Goal: Navigation & Orientation: Understand site structure

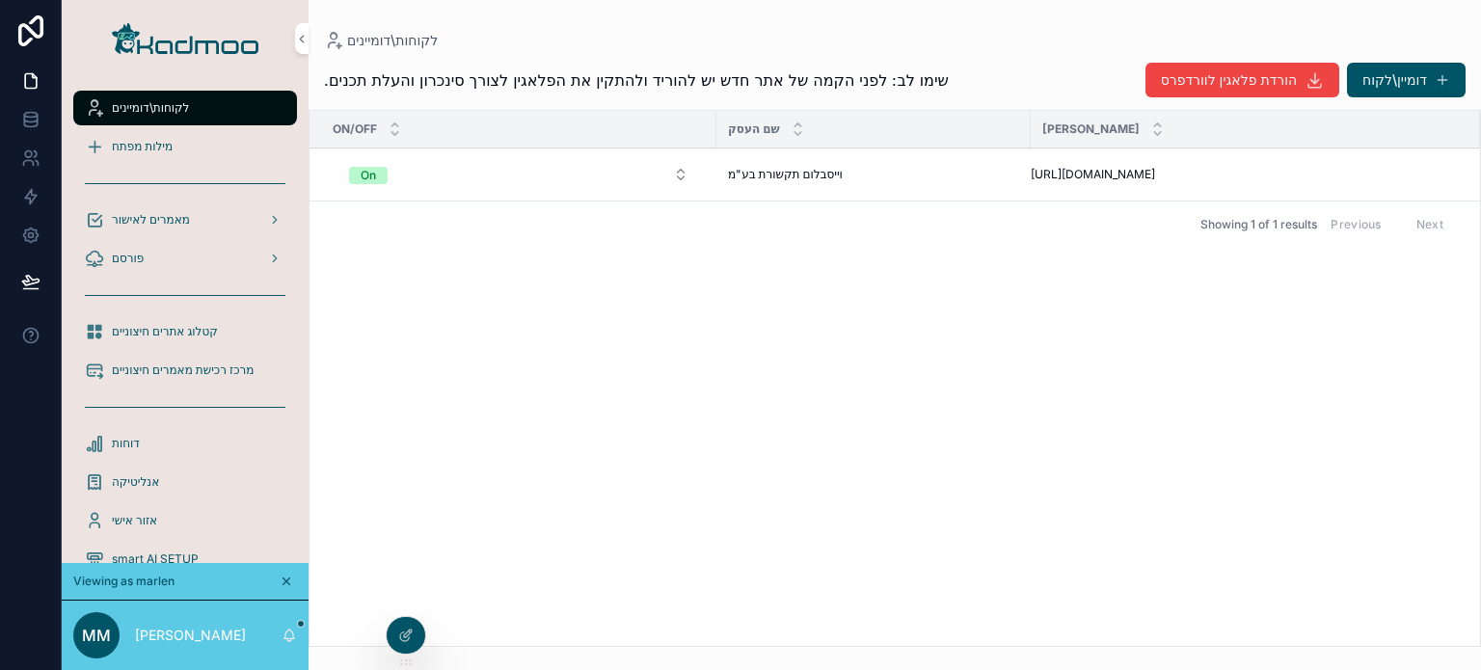
click at [405, 630] on icon at bounding box center [405, 635] width 15 height 15
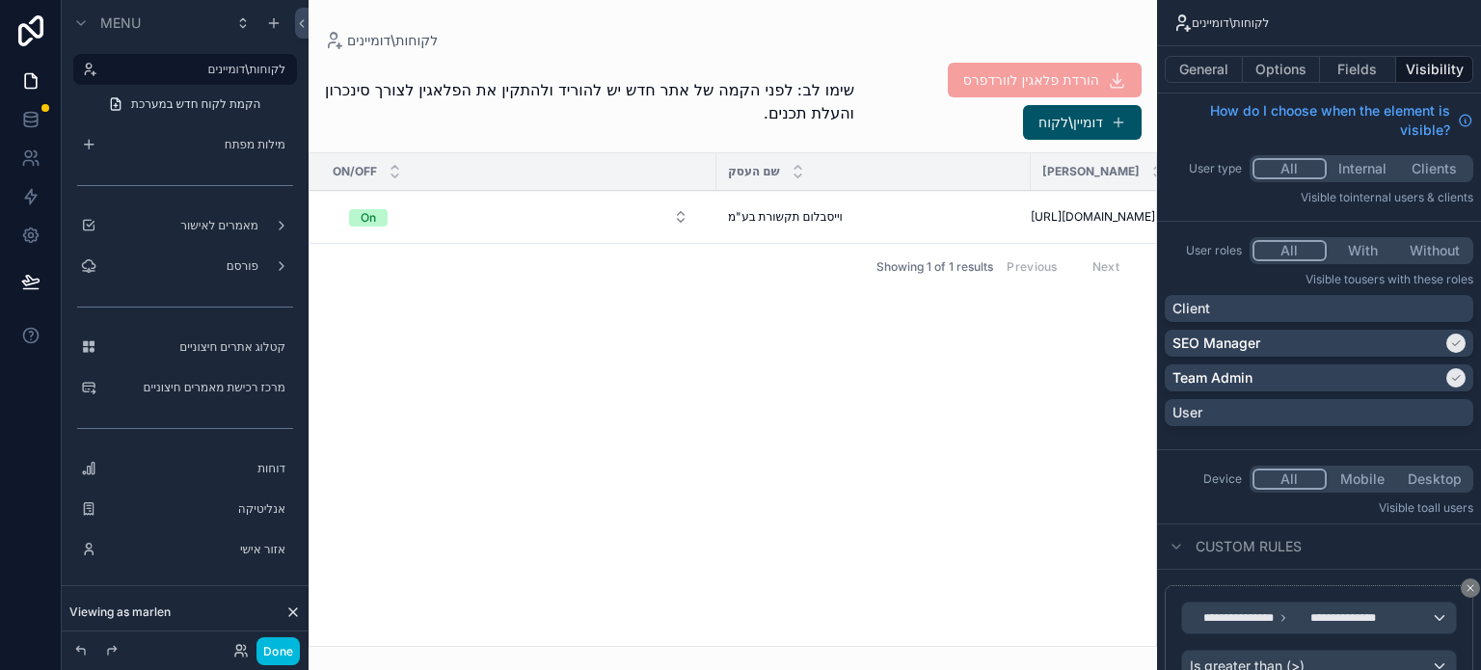
click at [758, 422] on div "scrollable content" at bounding box center [733, 335] width 849 height 670
drag, startPoint x: 621, startPoint y: 531, endPoint x: 634, endPoint y: 520, distance: 17.1
click at [624, 527] on div "On/Off שם העסק דומיין אתר On [PERSON_NAME] תקשורת בע"מ [PERSON_NAME] תקשורת בע"…" at bounding box center [733, 399] width 847 height 493
click at [1072, 127] on button "דומיין\לקוח" at bounding box center [1082, 122] width 119 height 35
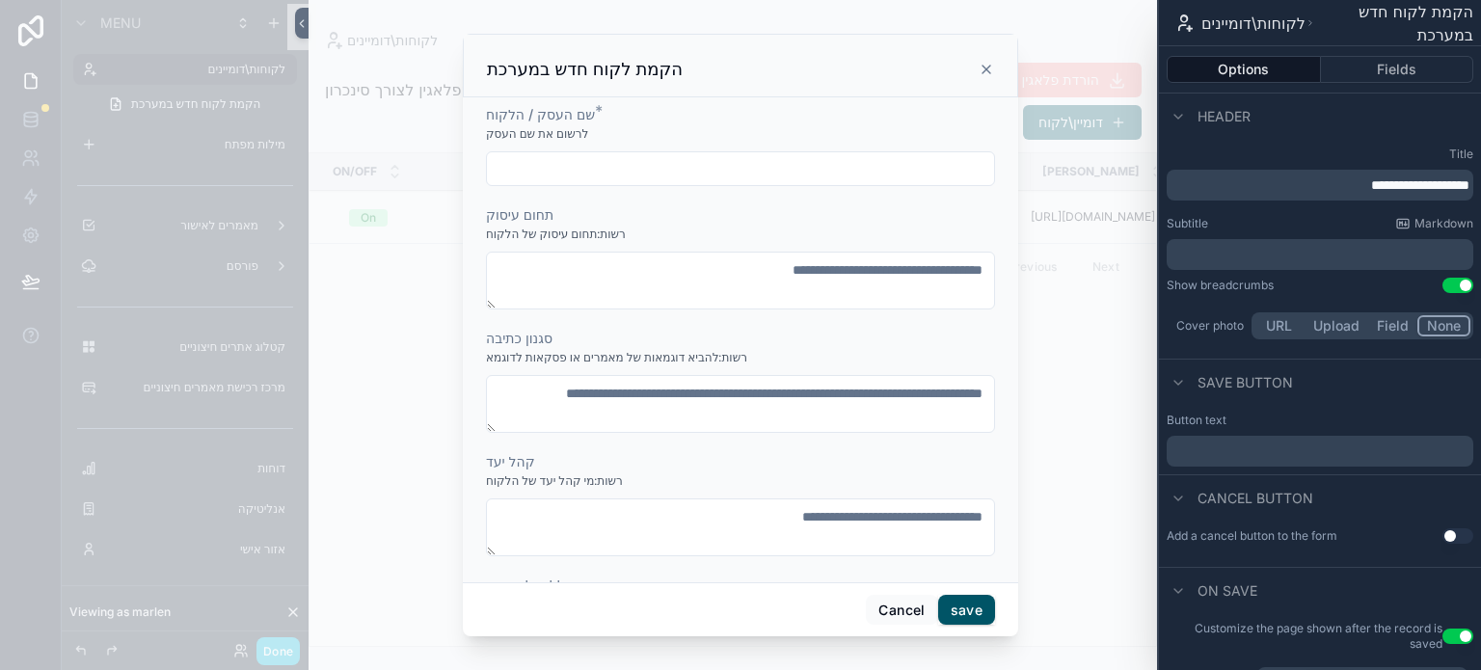
click at [724, 167] on input "scrollable content" at bounding box center [740, 168] width 507 height 27
click at [611, 292] on textarea "scrollable content" at bounding box center [740, 281] width 509 height 58
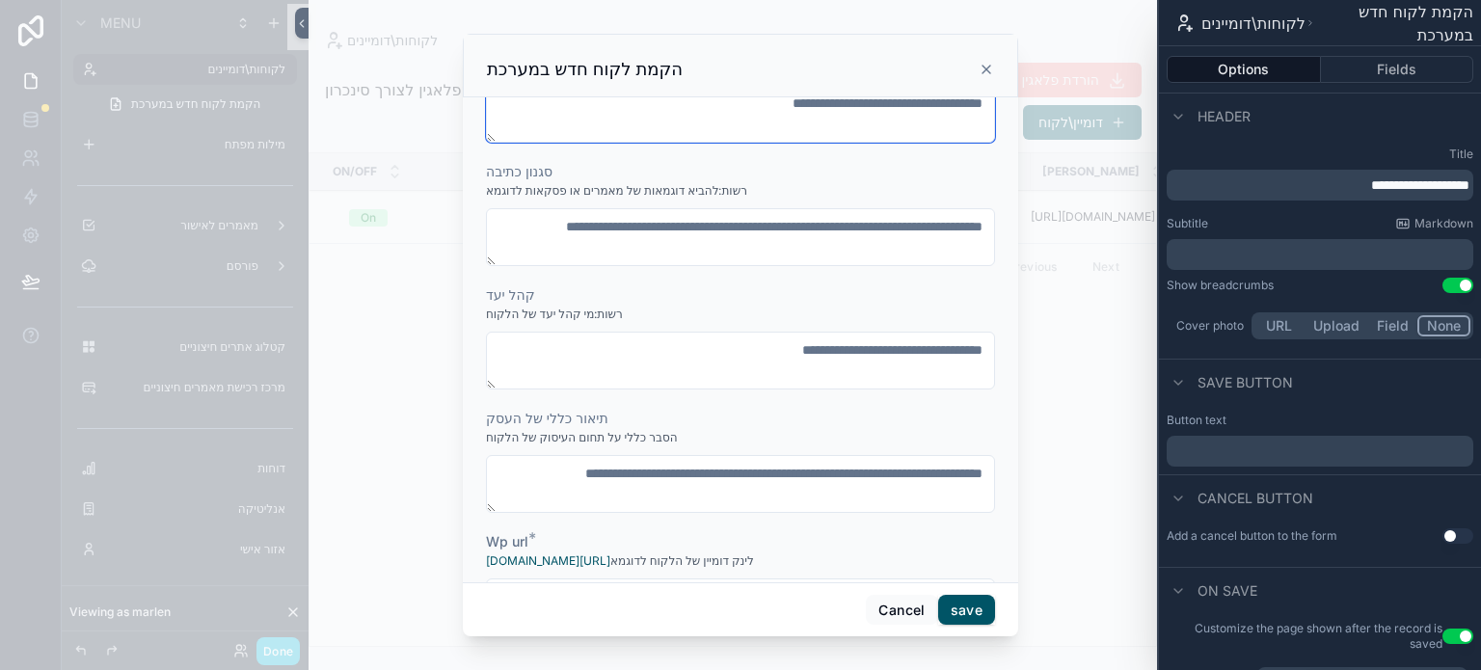
scroll to position [193, 0]
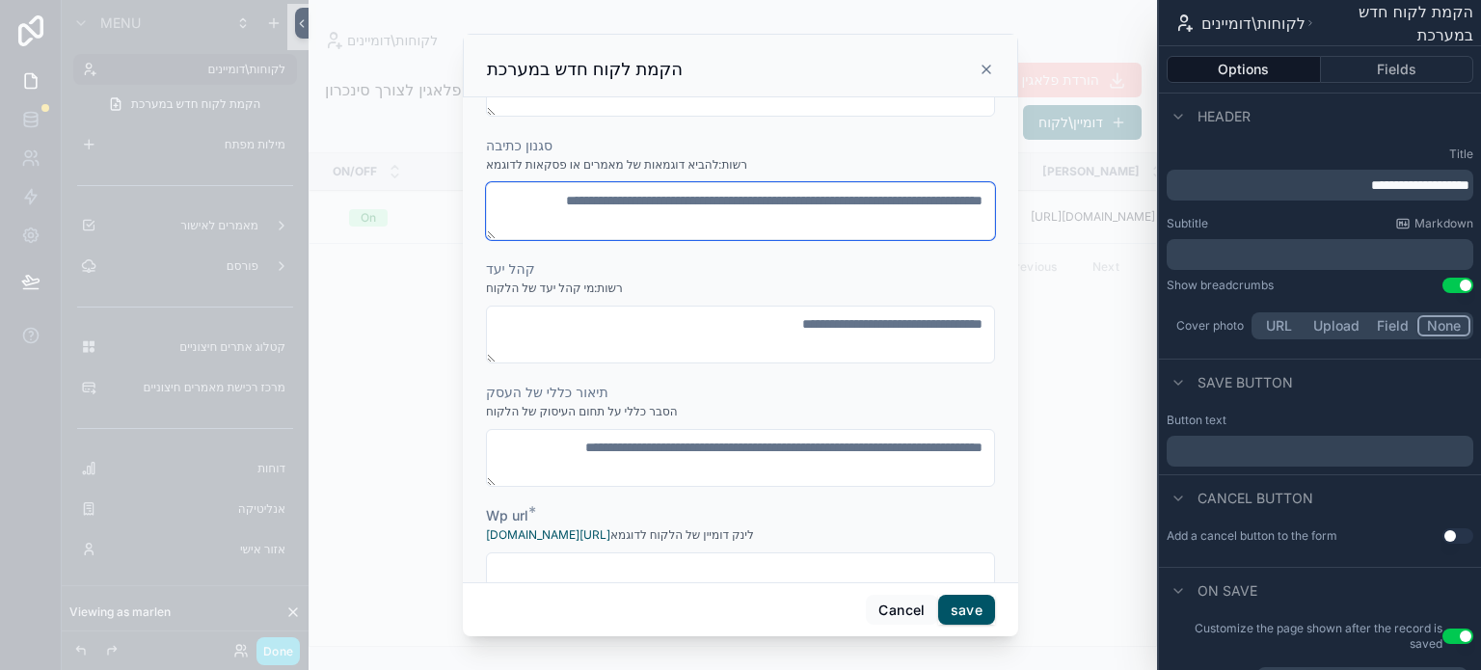
click at [587, 222] on textarea "scrollable content" at bounding box center [740, 211] width 509 height 58
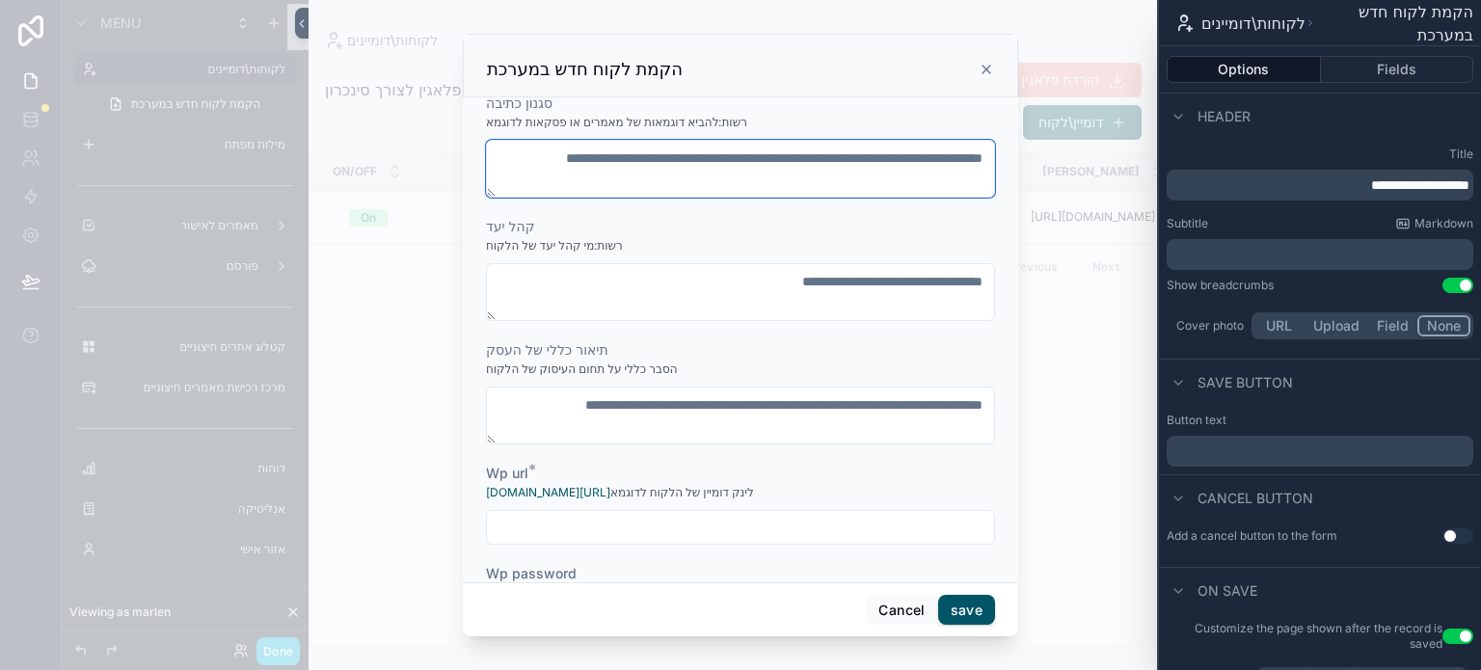
scroll to position [289, 0]
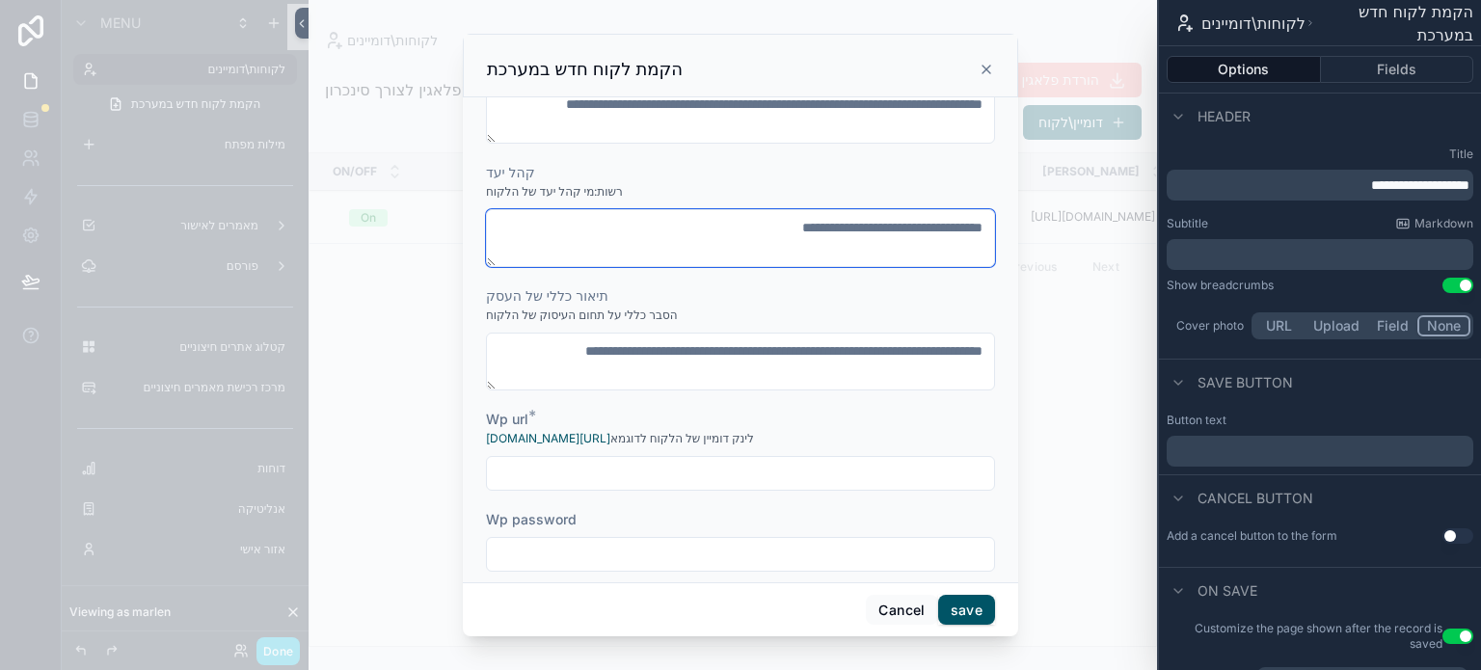
click at [571, 239] on textarea "scrollable content" at bounding box center [740, 238] width 509 height 58
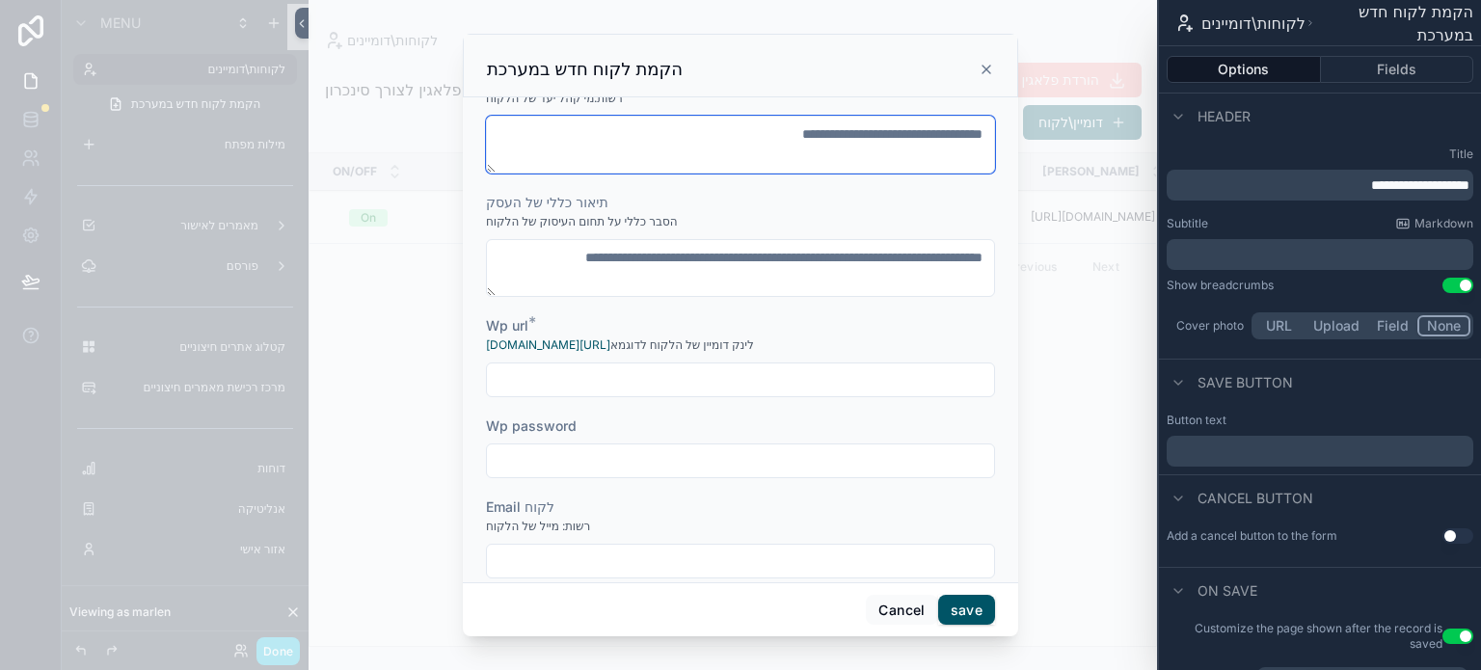
scroll to position [386, 0]
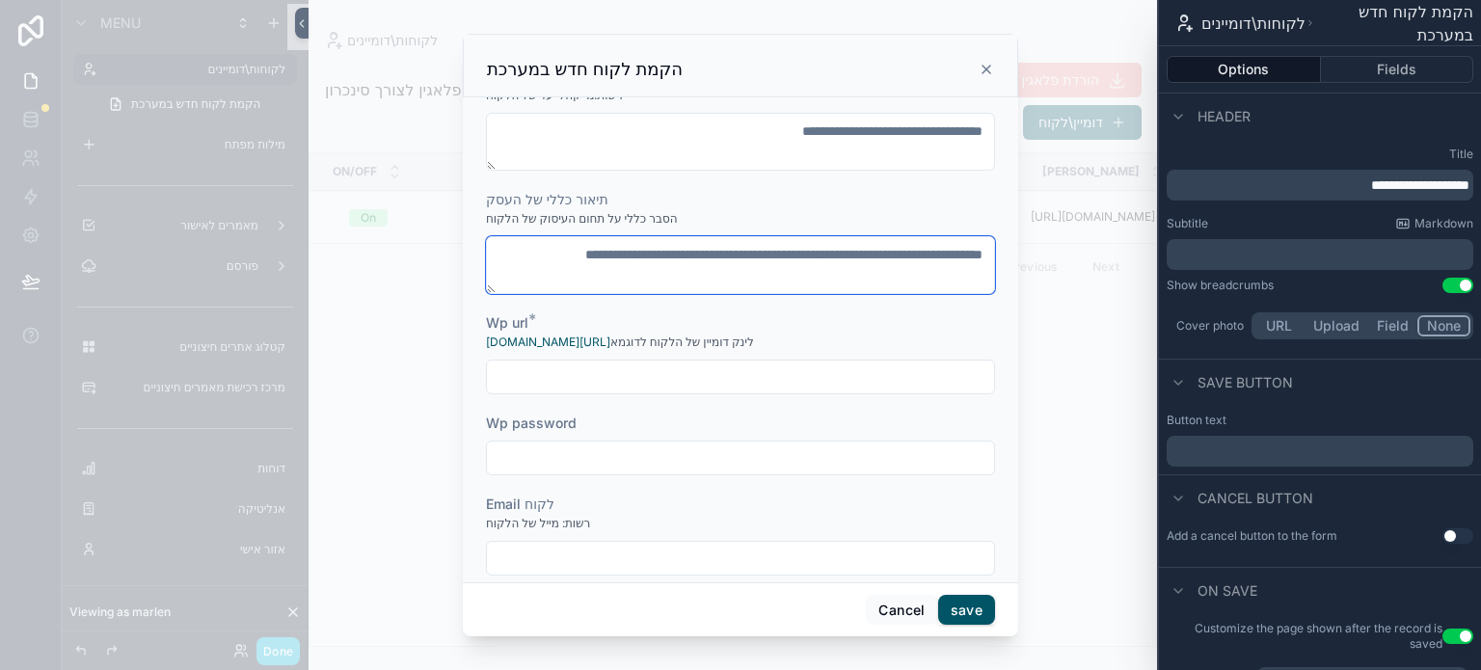
click at [579, 261] on textarea "scrollable content" at bounding box center [740, 265] width 509 height 58
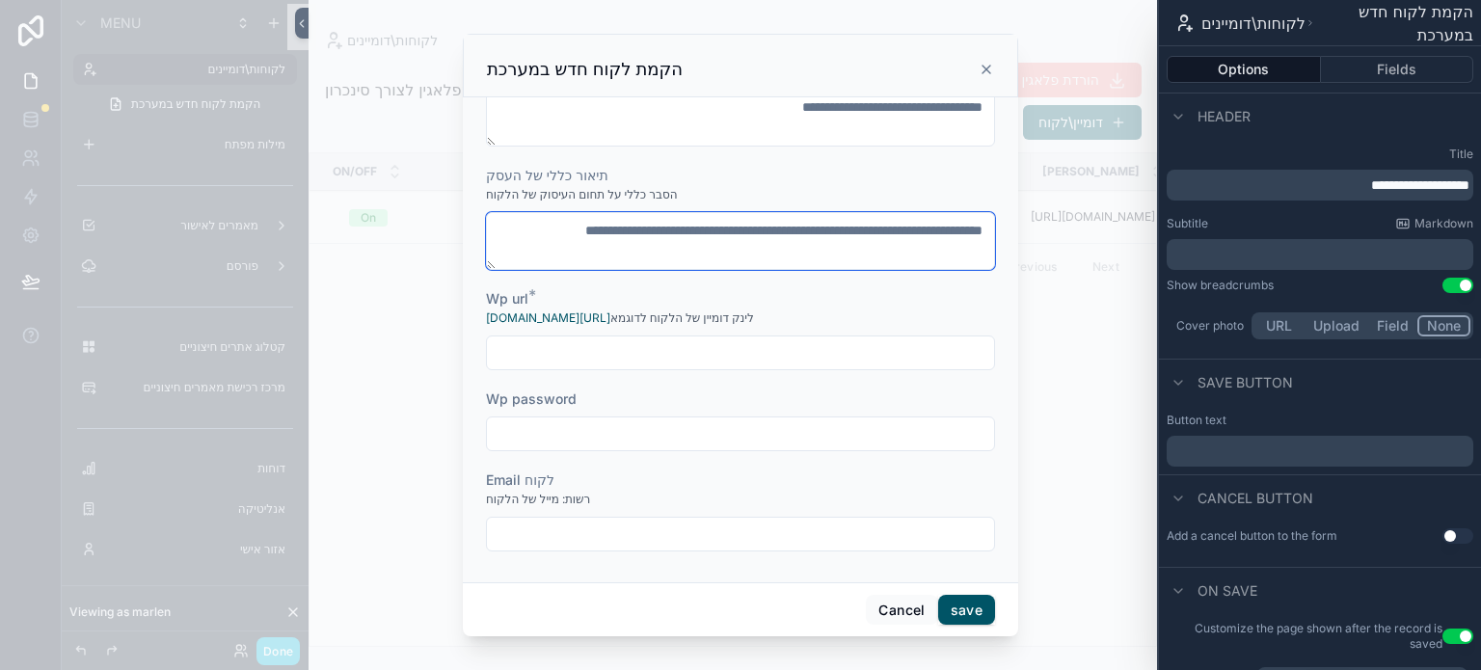
scroll to position [412, 0]
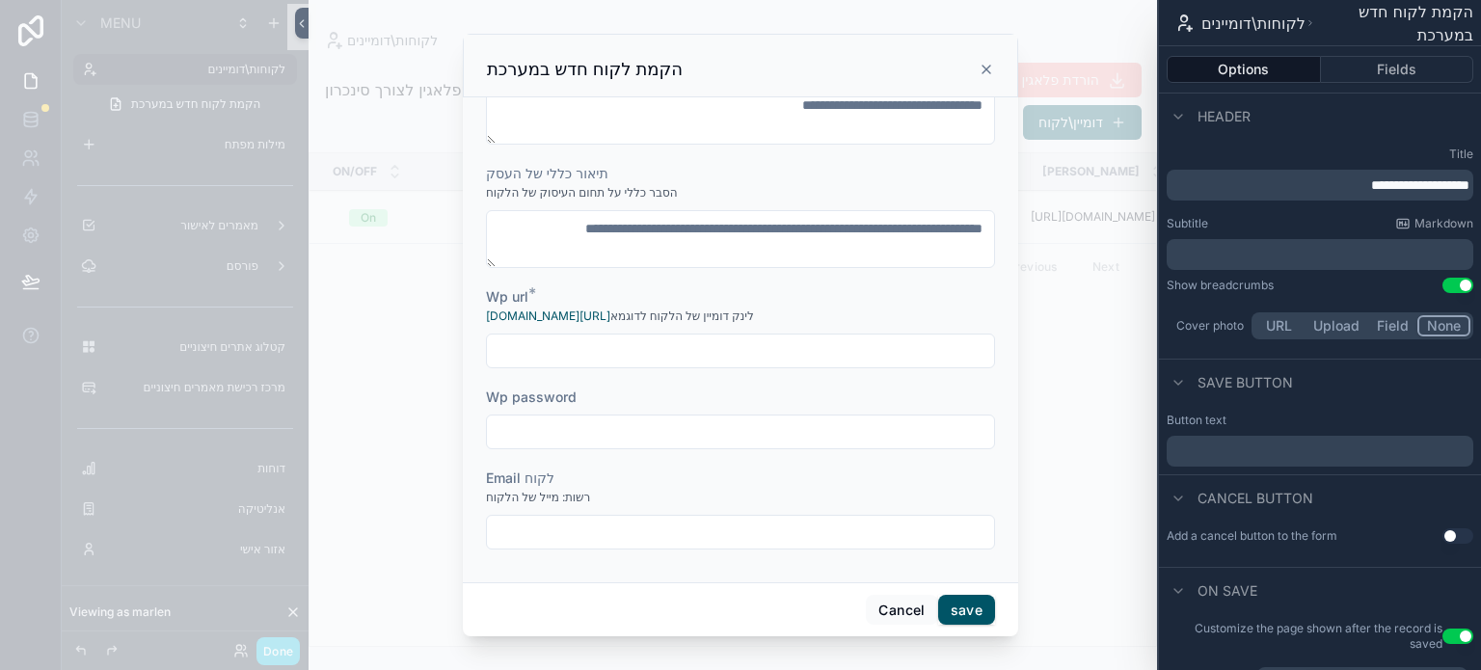
click at [536, 353] on input "scrollable content" at bounding box center [740, 351] width 507 height 27
drag, startPoint x: 897, startPoint y: 608, endPoint x: 435, endPoint y: 255, distance: 581.9
click at [895, 607] on button "Cancel" at bounding box center [901, 610] width 71 height 31
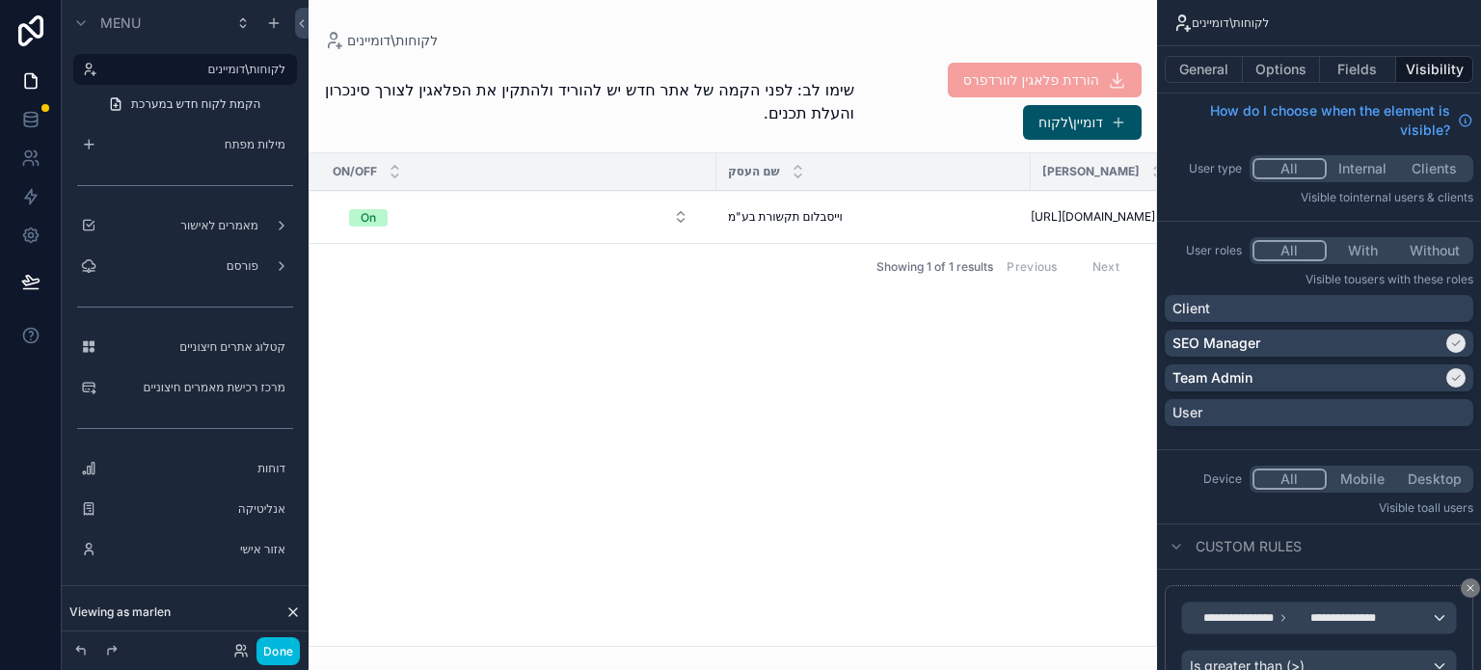
click at [189, 147] on label "מילות מפתח" at bounding box center [194, 144] width 181 height 15
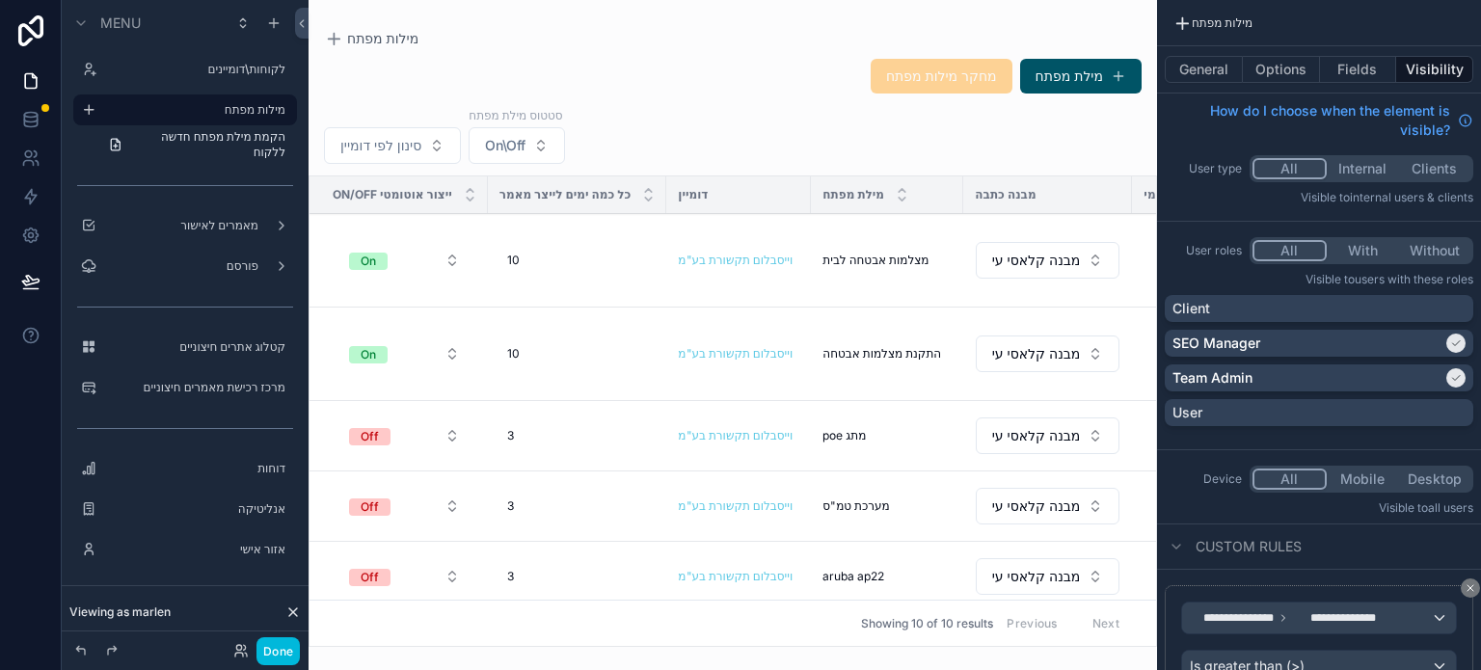
click at [227, 270] on label "פורסם" at bounding box center [181, 265] width 154 height 15
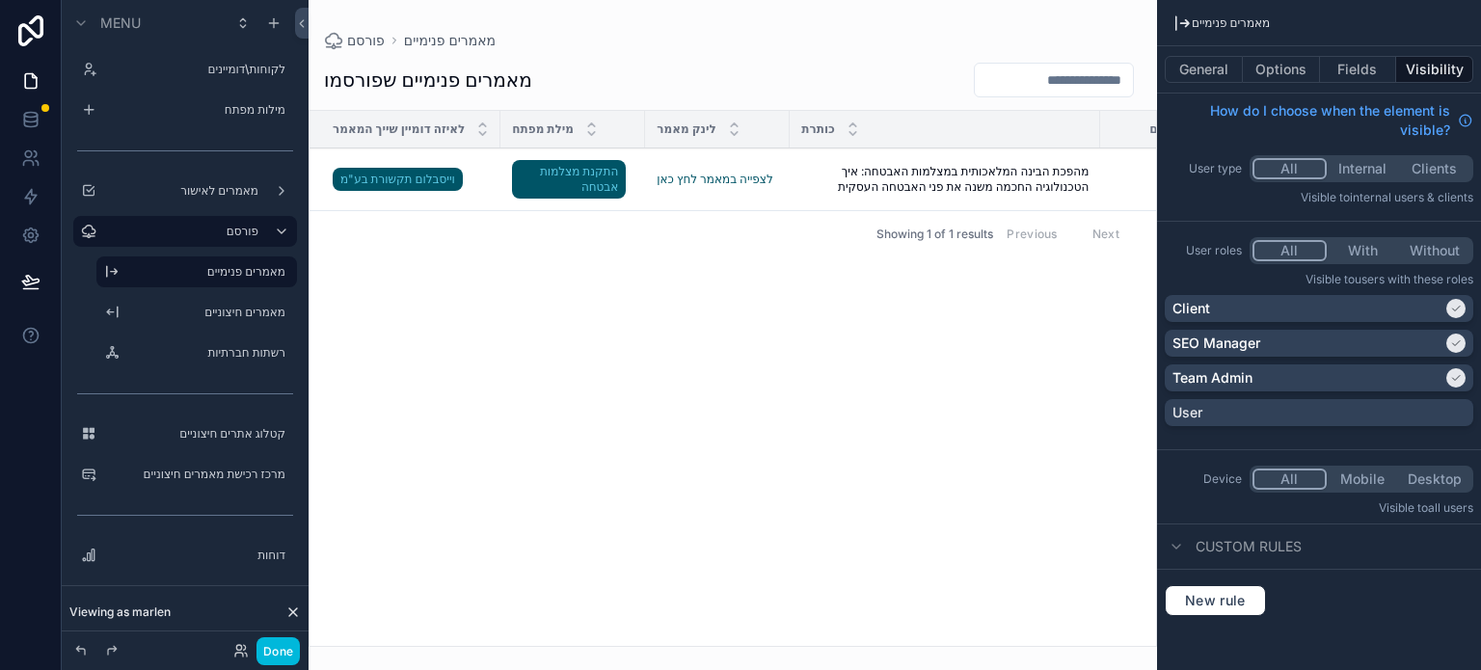
click at [690, 181] on div "scrollable content" at bounding box center [733, 335] width 849 height 670
click at [694, 176] on link "לצפייה במאמר לחץ כאן" at bounding box center [715, 179] width 116 height 14
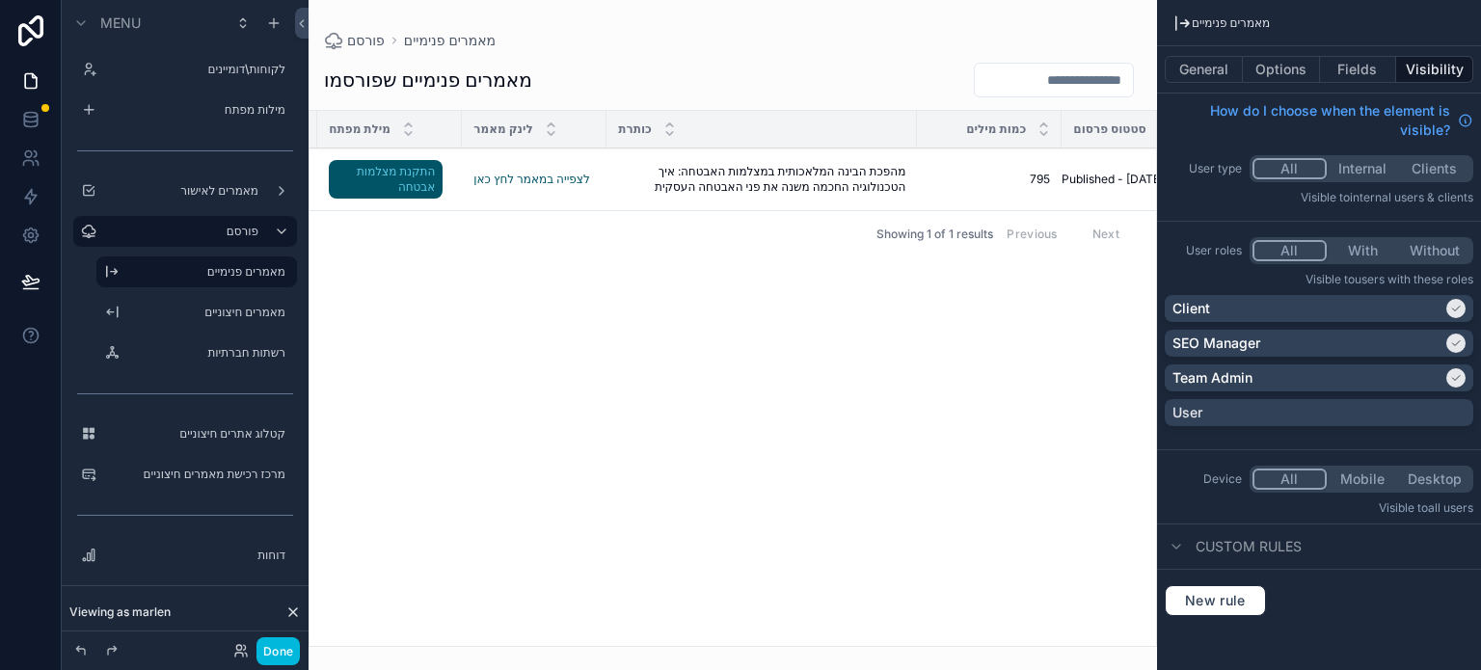
scroll to position [0, 245]
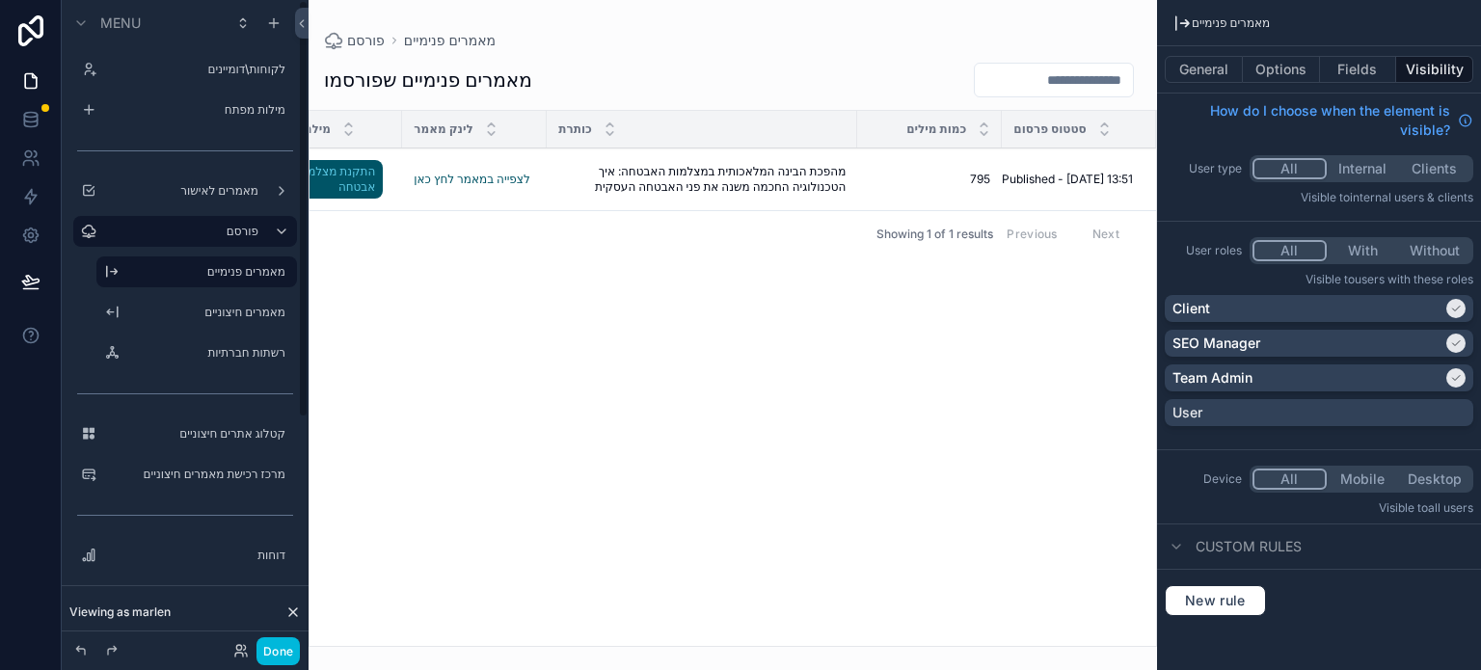
click at [220, 109] on label "מילות מפתח" at bounding box center [194, 109] width 181 height 15
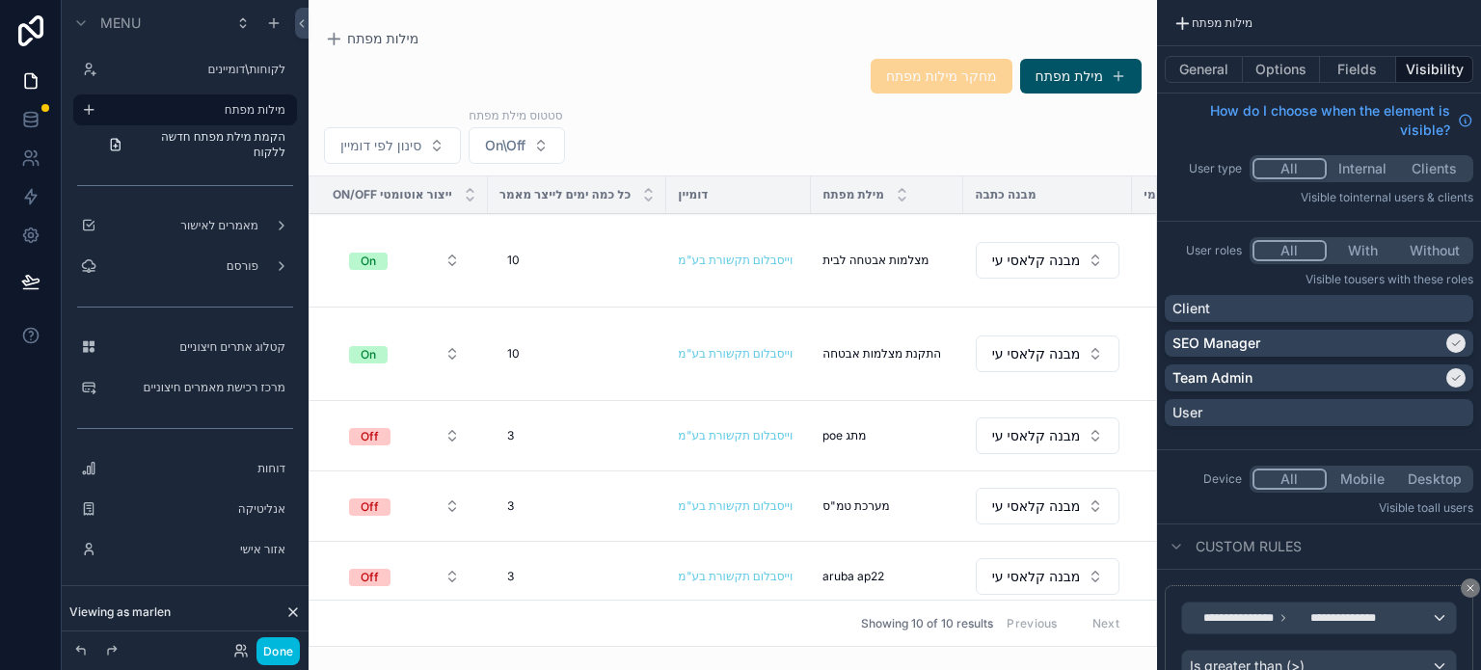
click at [196, 352] on label "קטלוג אתרים חיצוניים" at bounding box center [194, 346] width 181 height 15
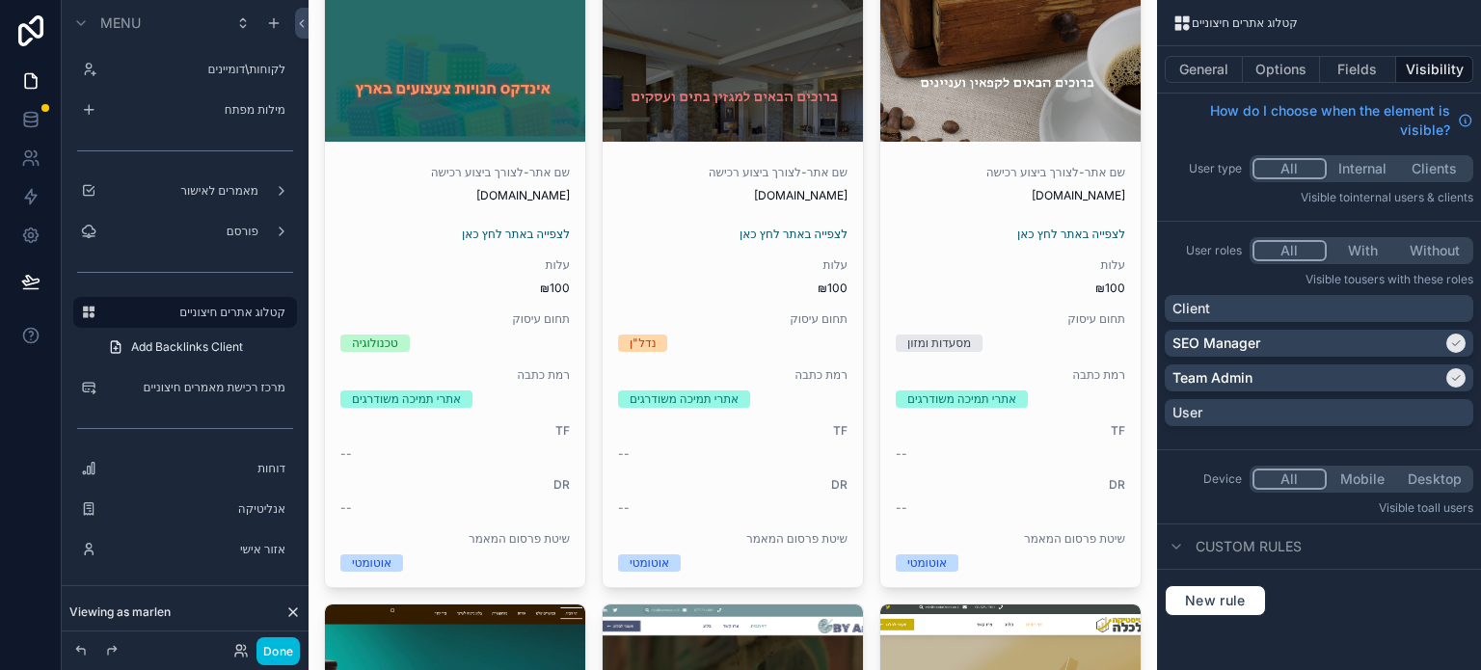
scroll to position [386, 0]
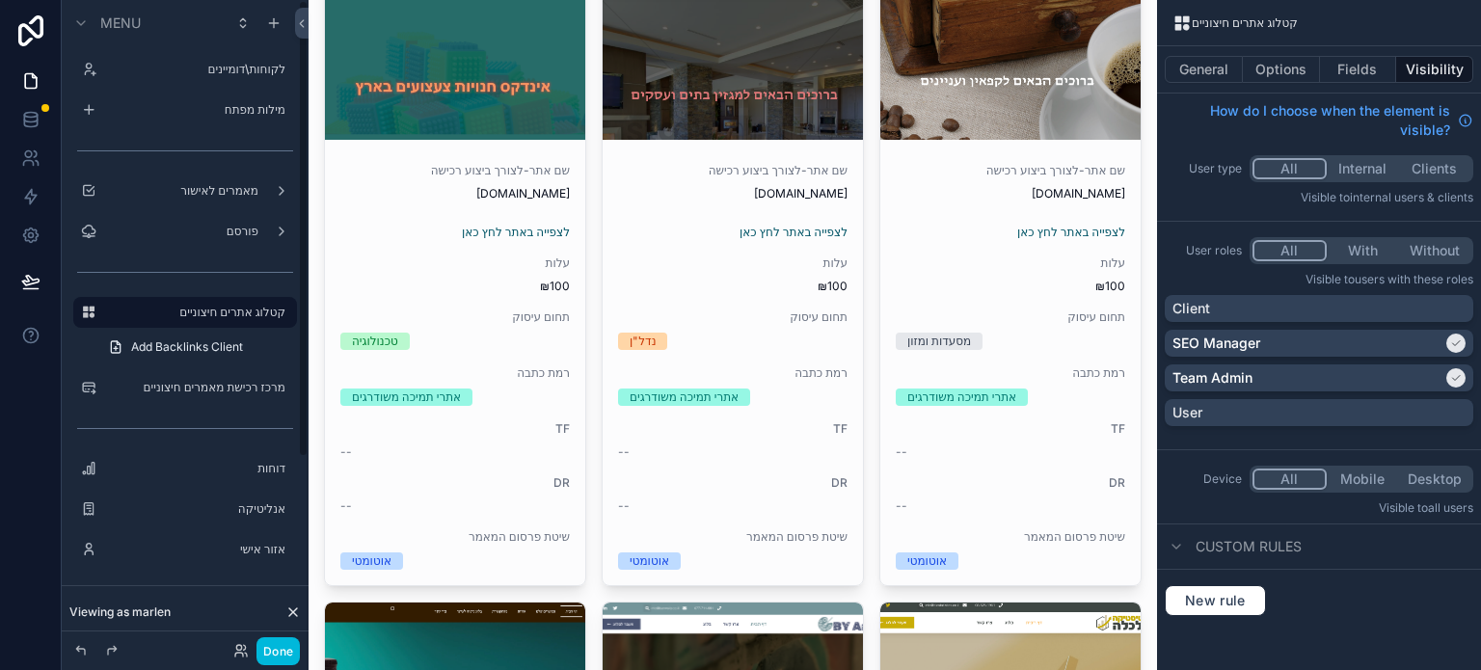
drag, startPoint x: 213, startPoint y: 73, endPoint x: 243, endPoint y: 124, distance: 59.2
click at [213, 73] on label "לקוחות\דומיינים" at bounding box center [194, 69] width 181 height 15
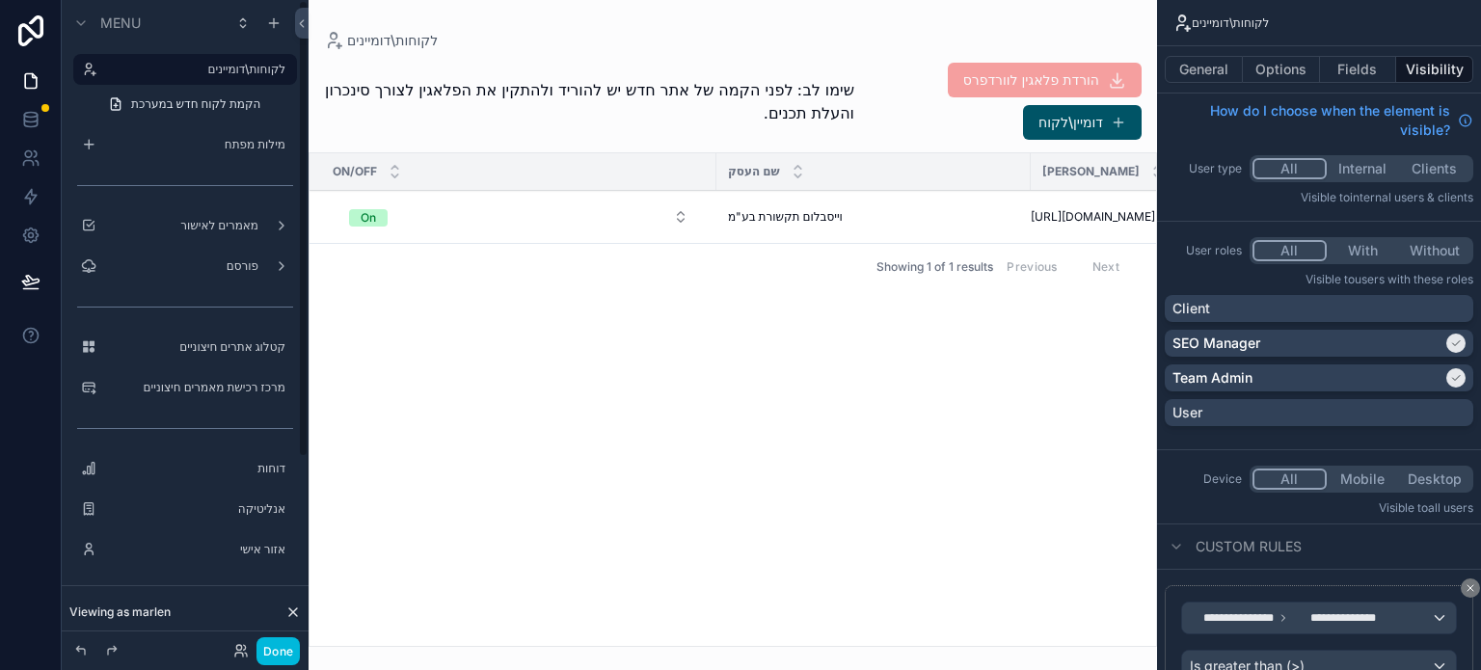
click at [201, 149] on label "מילות מפתח" at bounding box center [194, 144] width 181 height 15
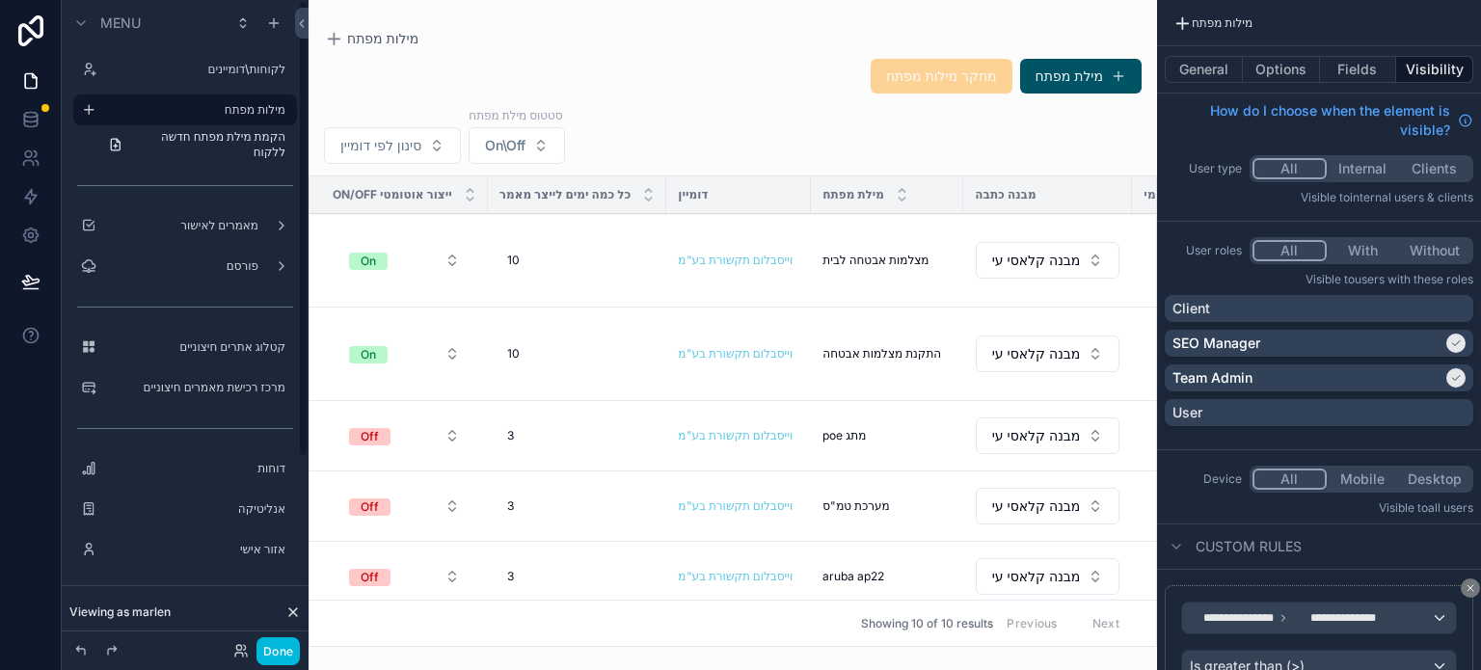
click at [215, 339] on label "קטלוג אתרים חיצוניים" at bounding box center [194, 346] width 181 height 15
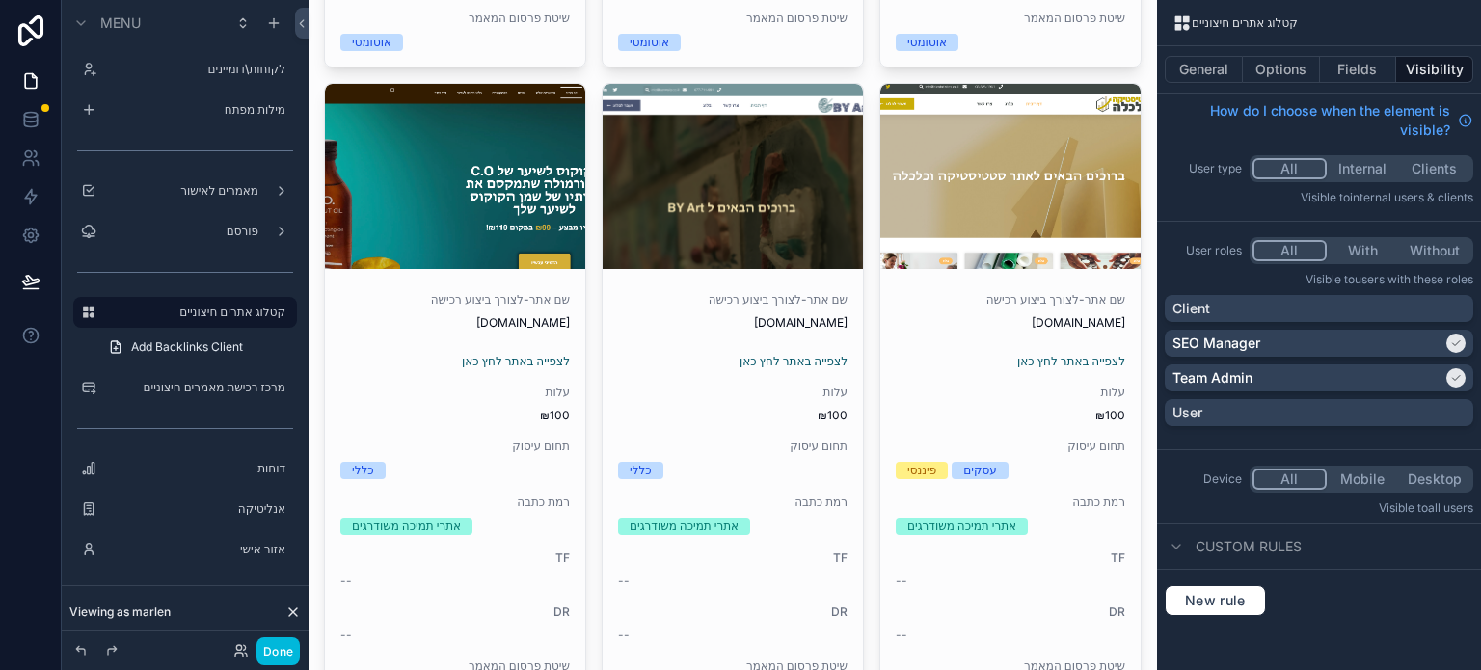
scroll to position [1061, 0]
